Goal: Task Accomplishment & Management: Manage account settings

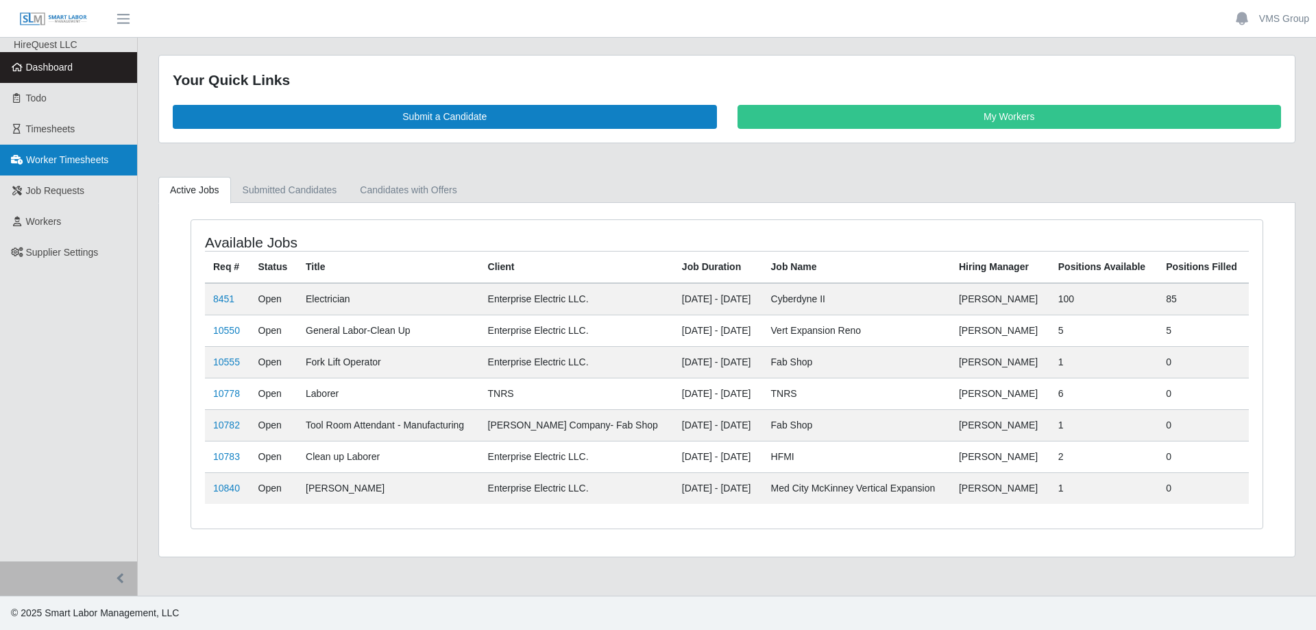
click at [55, 156] on span "Worker Timesheets" at bounding box center [67, 159] width 82 height 11
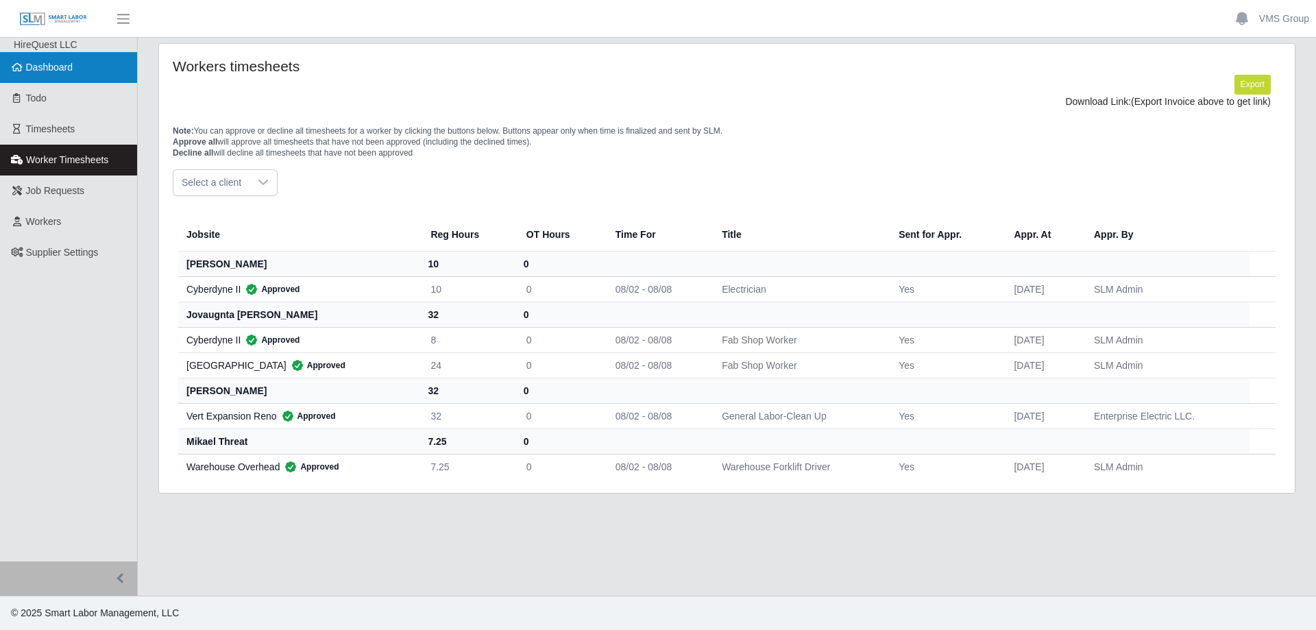
click at [41, 62] on span "Dashboard" at bounding box center [49, 67] width 47 height 11
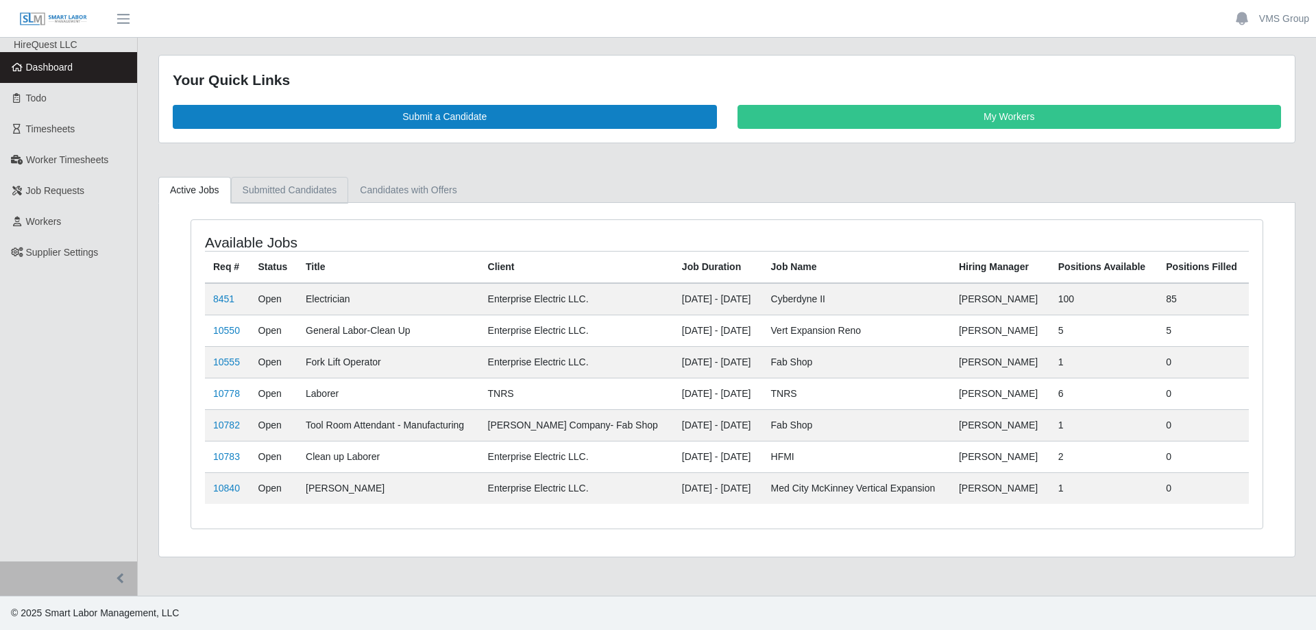
click at [268, 188] on link "Submitted Candidates" at bounding box center [290, 190] width 118 height 27
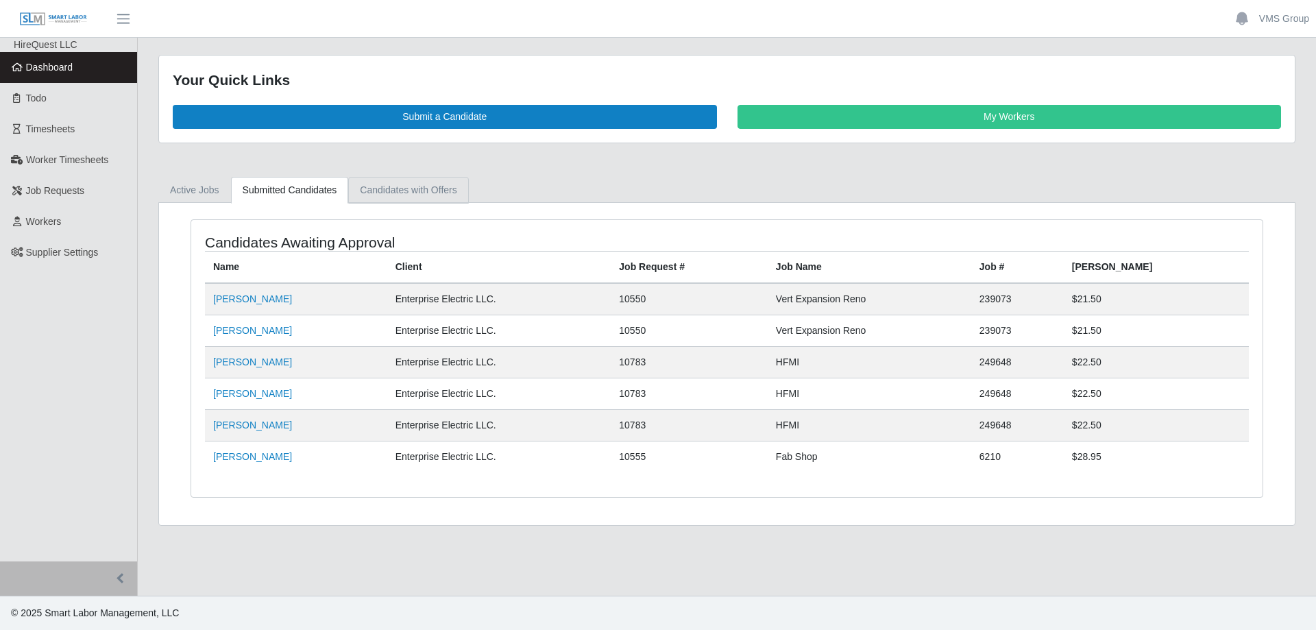
click at [401, 198] on link "Candidates with Offers" at bounding box center [408, 190] width 120 height 27
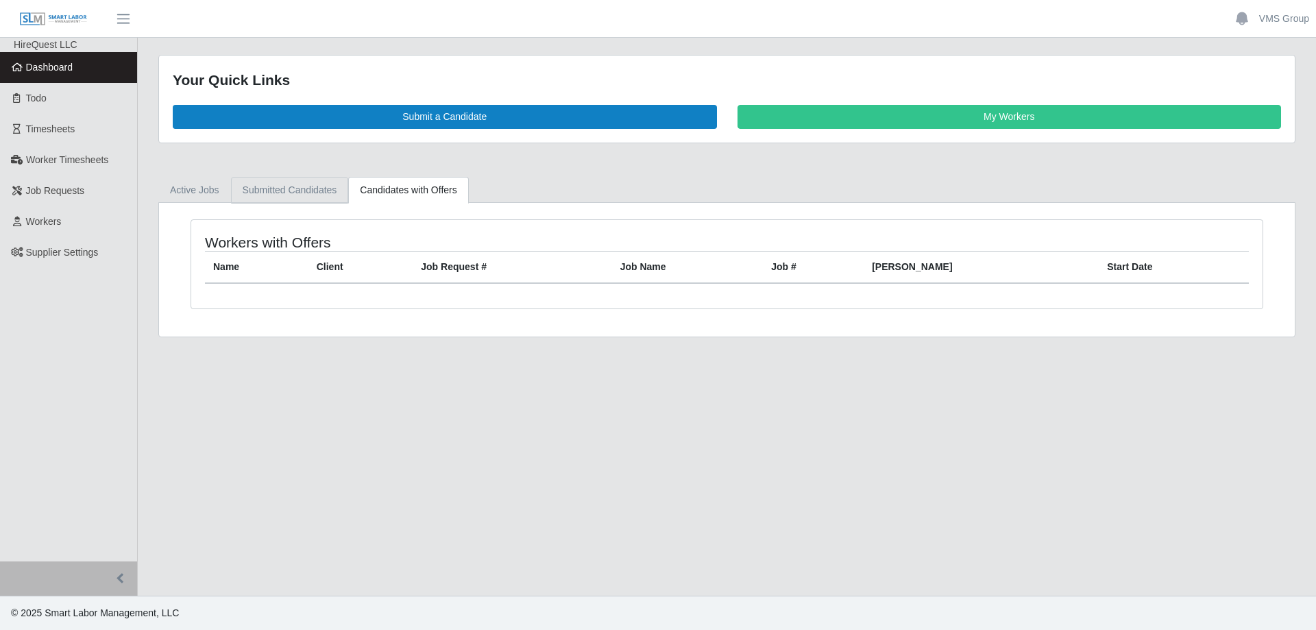
click at [293, 191] on link "Submitted Candidates" at bounding box center [290, 190] width 118 height 27
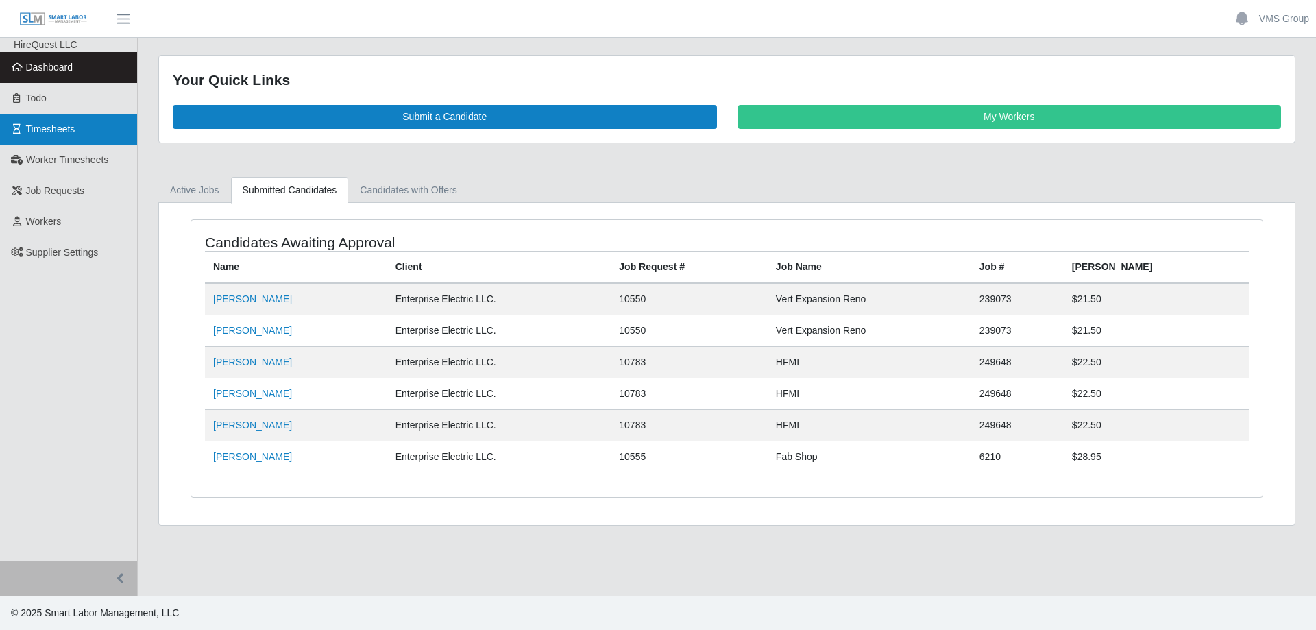
click at [45, 132] on span "Timesheets" at bounding box center [50, 128] width 49 height 11
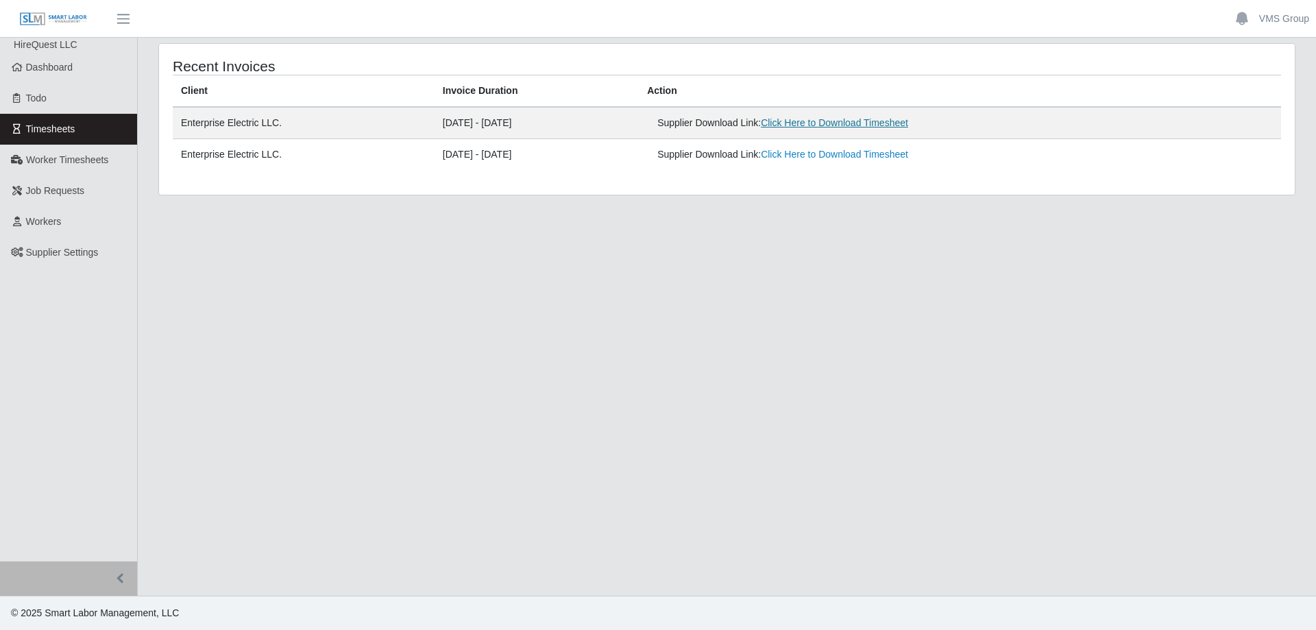
click at [815, 123] on link "Click Here to Download Timesheet" at bounding box center [834, 122] width 147 height 11
drag, startPoint x: 511, startPoint y: 262, endPoint x: 1009, endPoint y: 31, distance: 548.5
click at [545, 254] on main "Recent Invoices Client Invoice Duration Action Enterprise Electric LLC. 08/02/2…" at bounding box center [727, 317] width 1178 height 558
